Goal: Entertainment & Leisure: Consume media (video, audio)

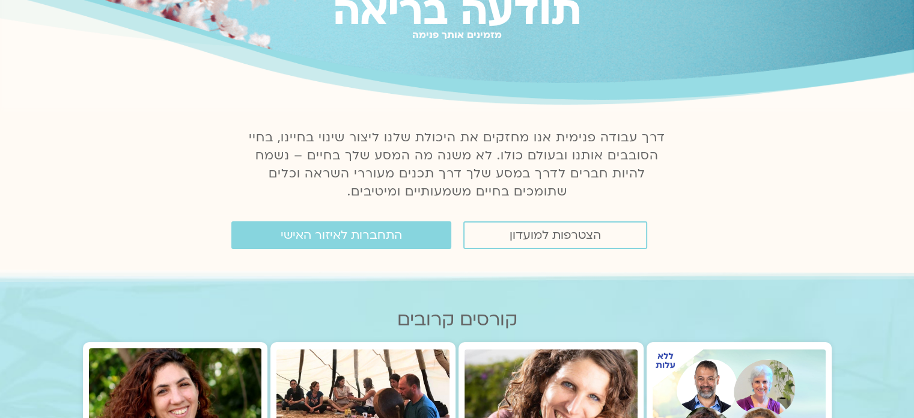
scroll to position [120, 0]
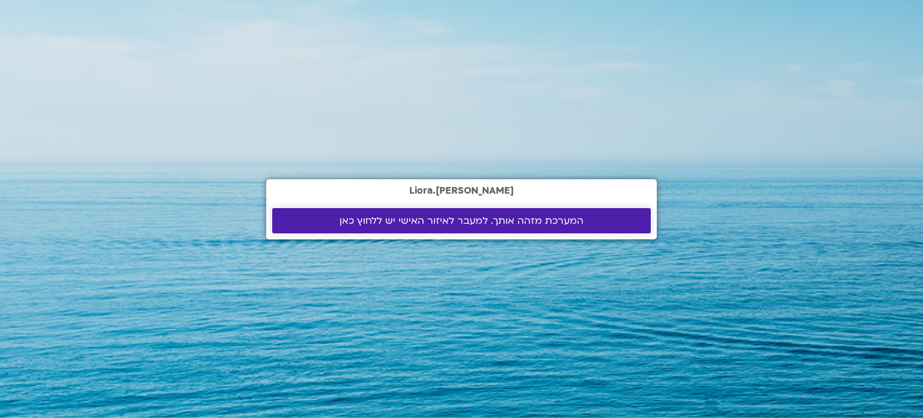
click at [434, 217] on span "המערכת מזהה אותך. למעבר לאיזור האישי יש ללחוץ כאן" at bounding box center [462, 220] width 244 height 11
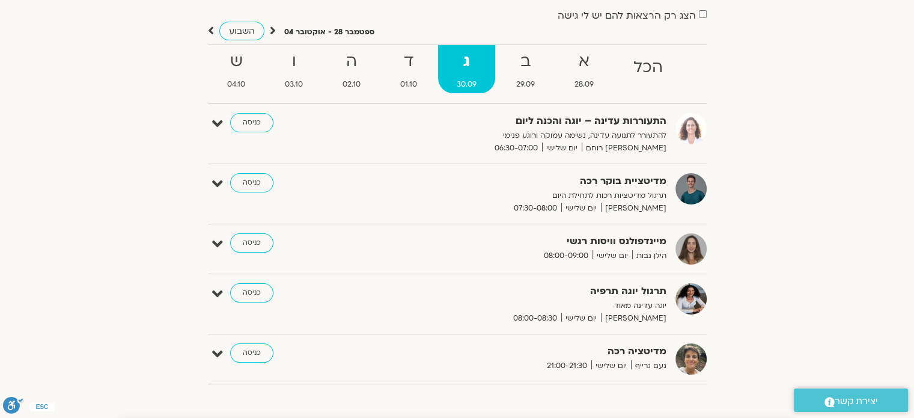
scroll to position [120, 0]
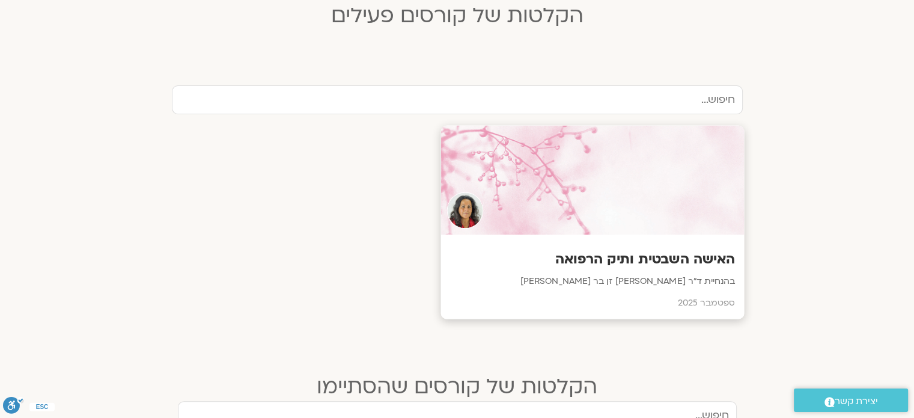
scroll to position [421, 0]
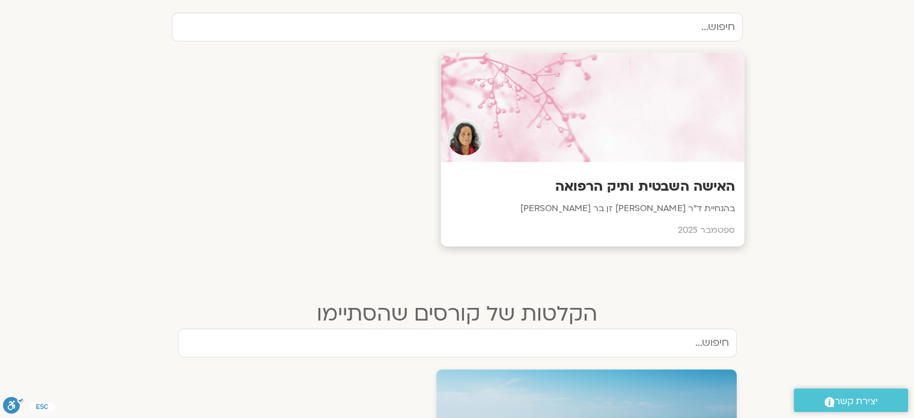
click at [621, 206] on p "בהנחיית ד״ר צילה זן בר צור" at bounding box center [591, 208] width 285 height 15
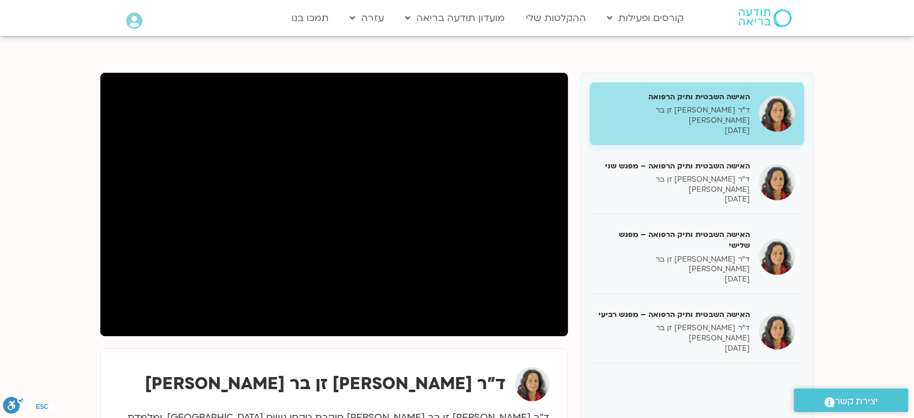
scroll to position [120, 0]
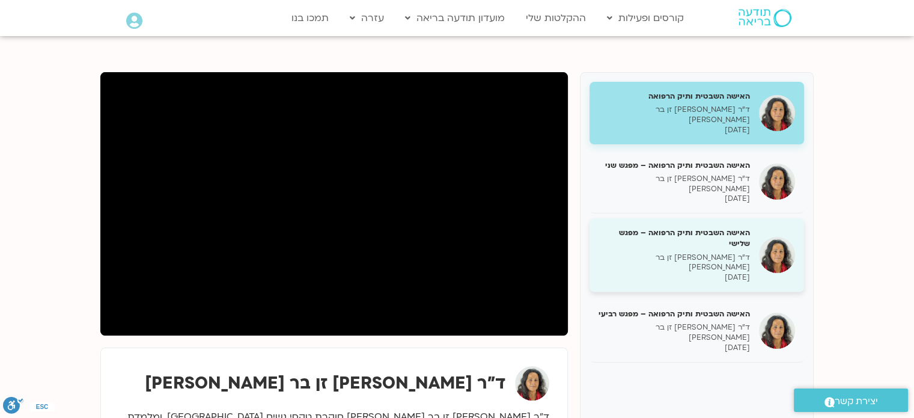
click at [669, 227] on h5 "האישה השבטית ותיק הרפואה – מפגש שלישי" at bounding box center [674, 238] width 151 height 22
